Goal: Find specific page/section: Find specific page/section

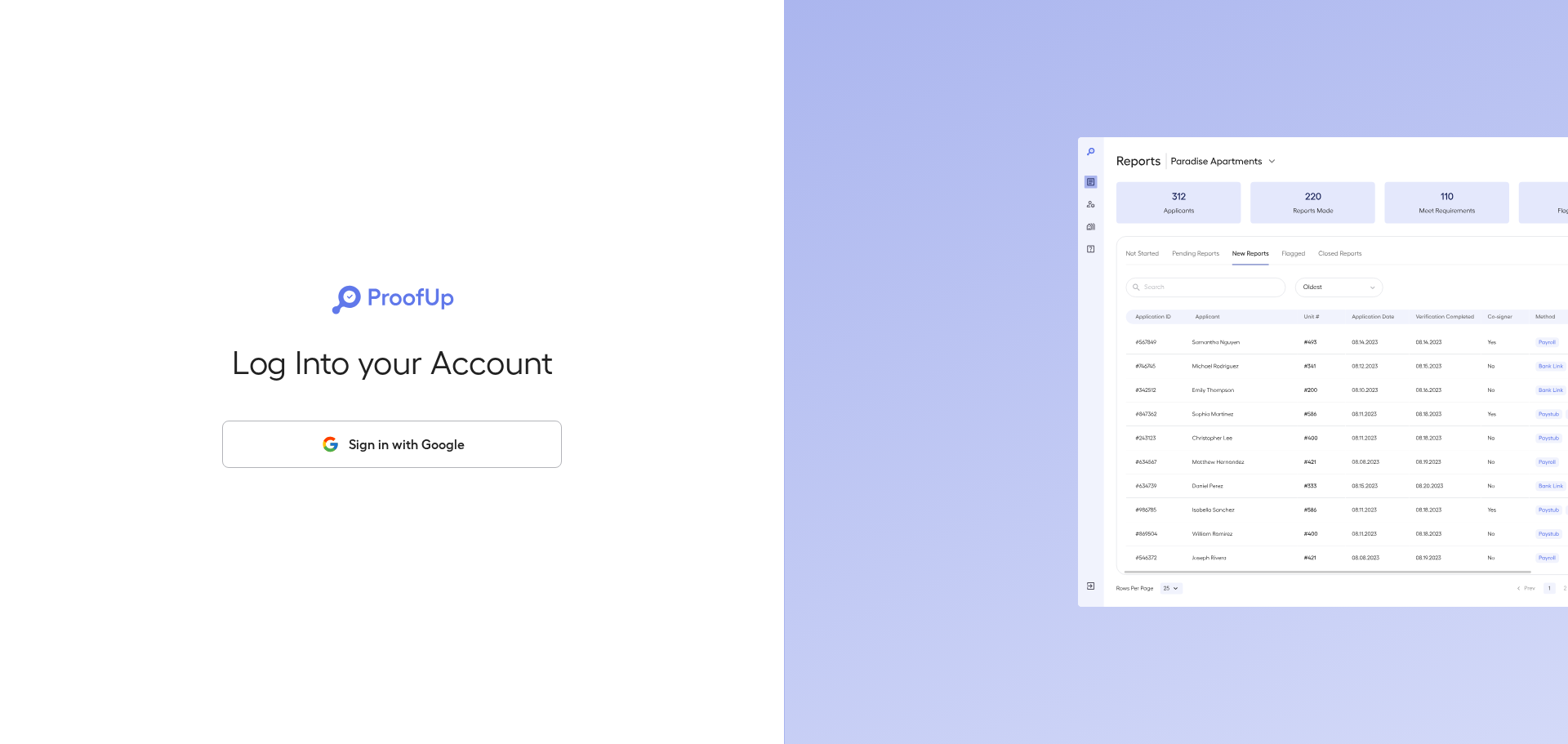
click at [357, 427] on button "Sign in with Google" at bounding box center [392, 444] width 340 height 47
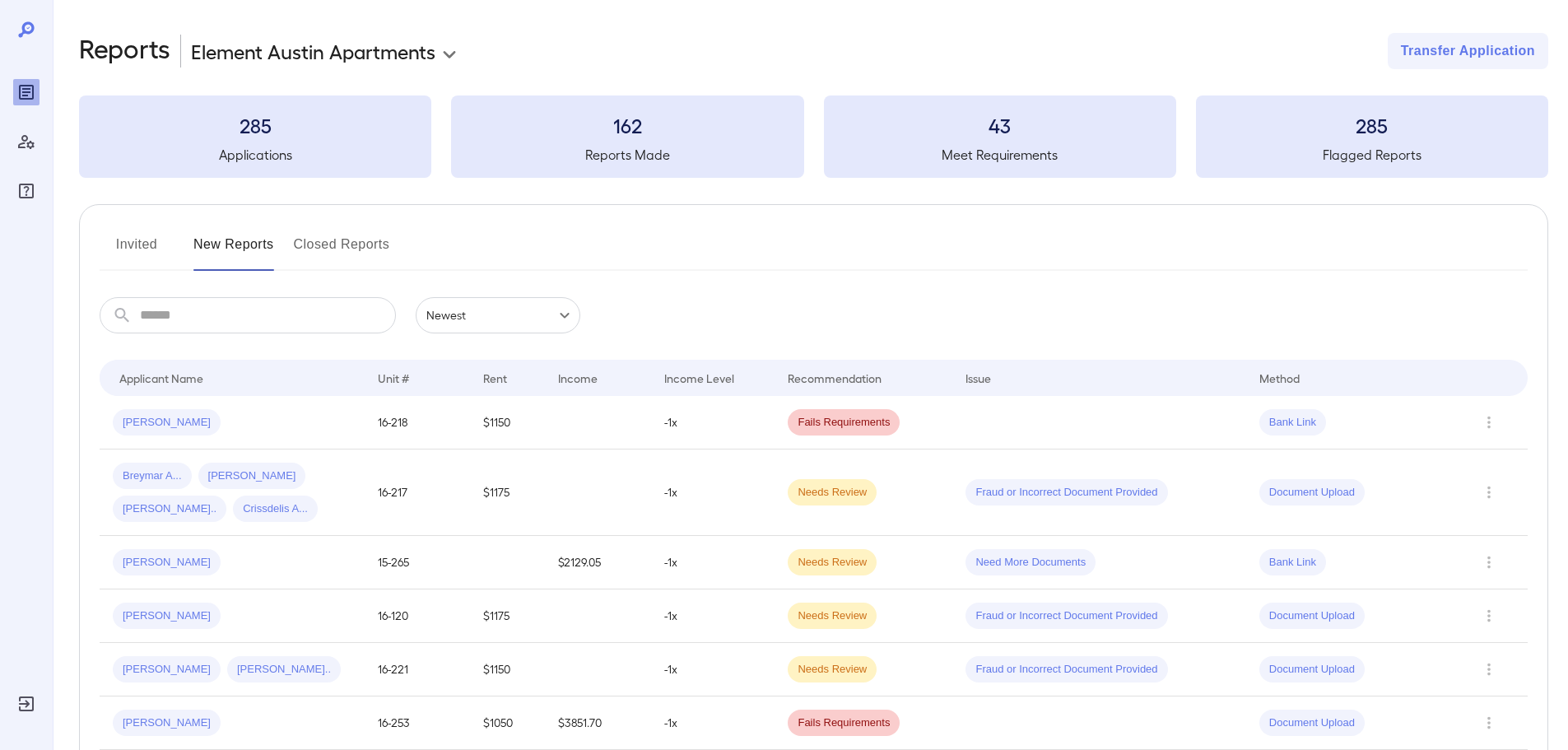
click at [155, 241] on button "Invited" at bounding box center [136, 252] width 74 height 40
